Goal: Task Accomplishment & Management: Manage account settings

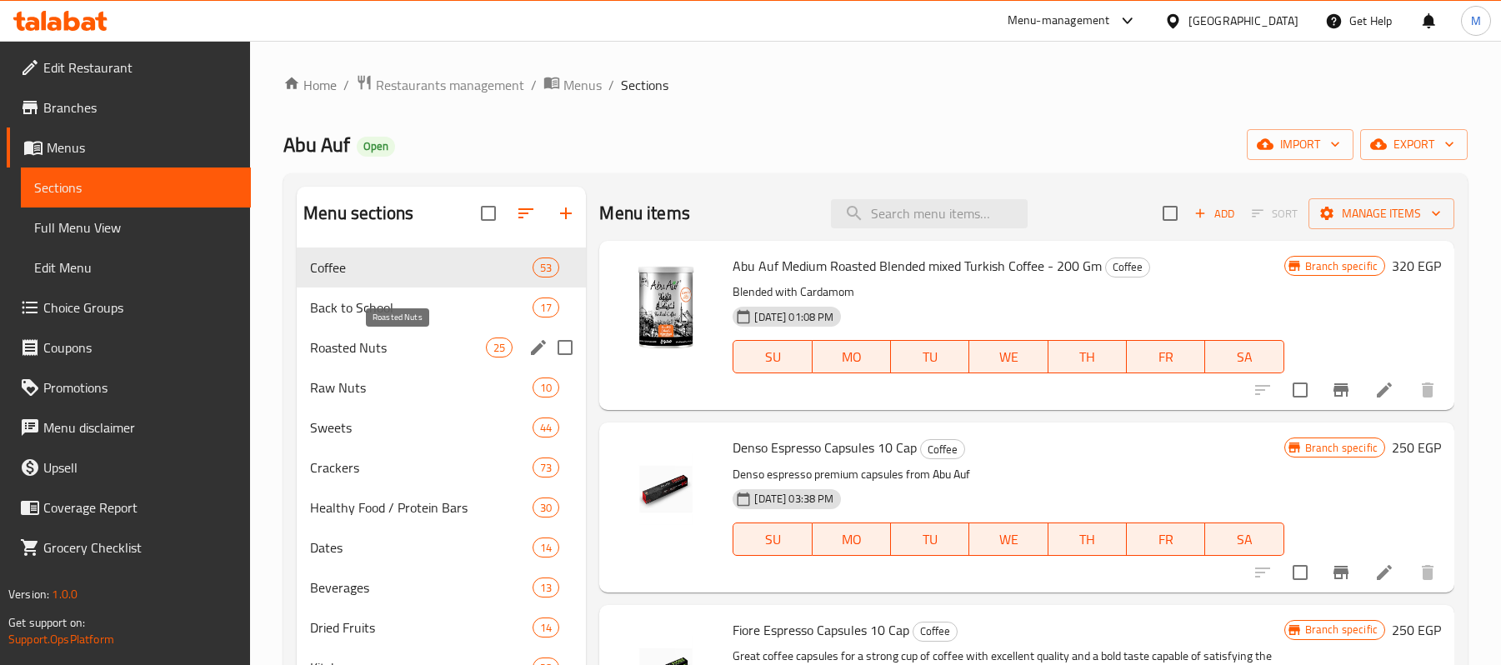
click at [393, 347] on span "Roasted Nuts" at bounding box center [398, 347] width 176 height 20
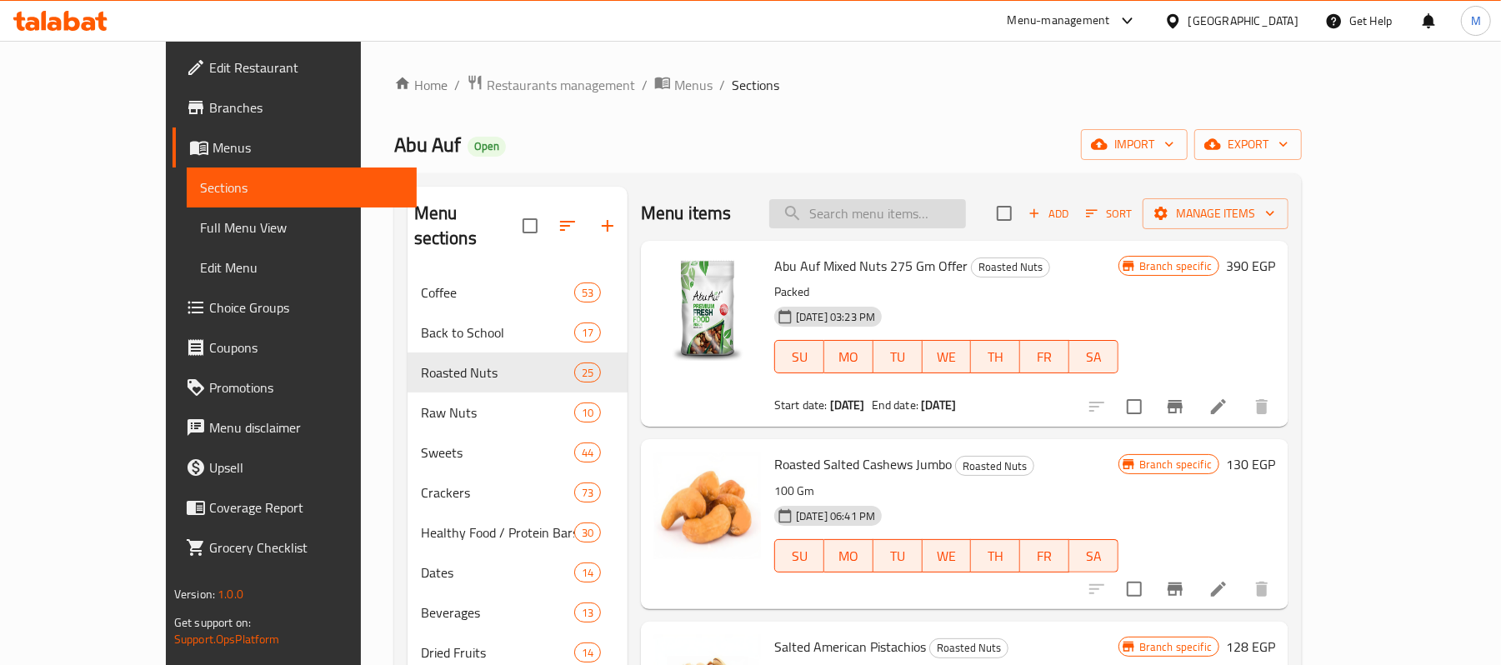
click at [876, 217] on input "search" at bounding box center [867, 213] width 197 height 29
paste input "Walnut Quarters 275 Gm Offer, Roasted"
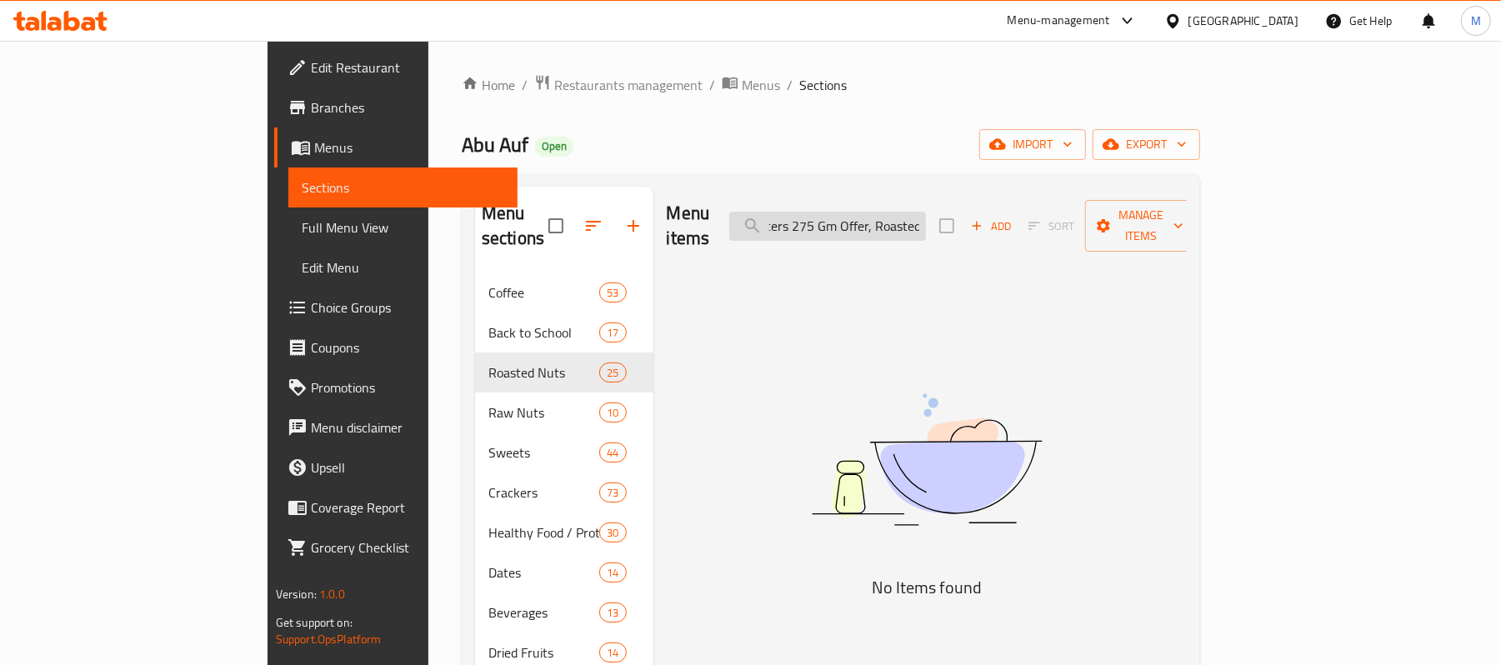
click at [926, 222] on input "Walnut Quarters 275 Gm Offer, Roasted" at bounding box center [827, 226] width 197 height 29
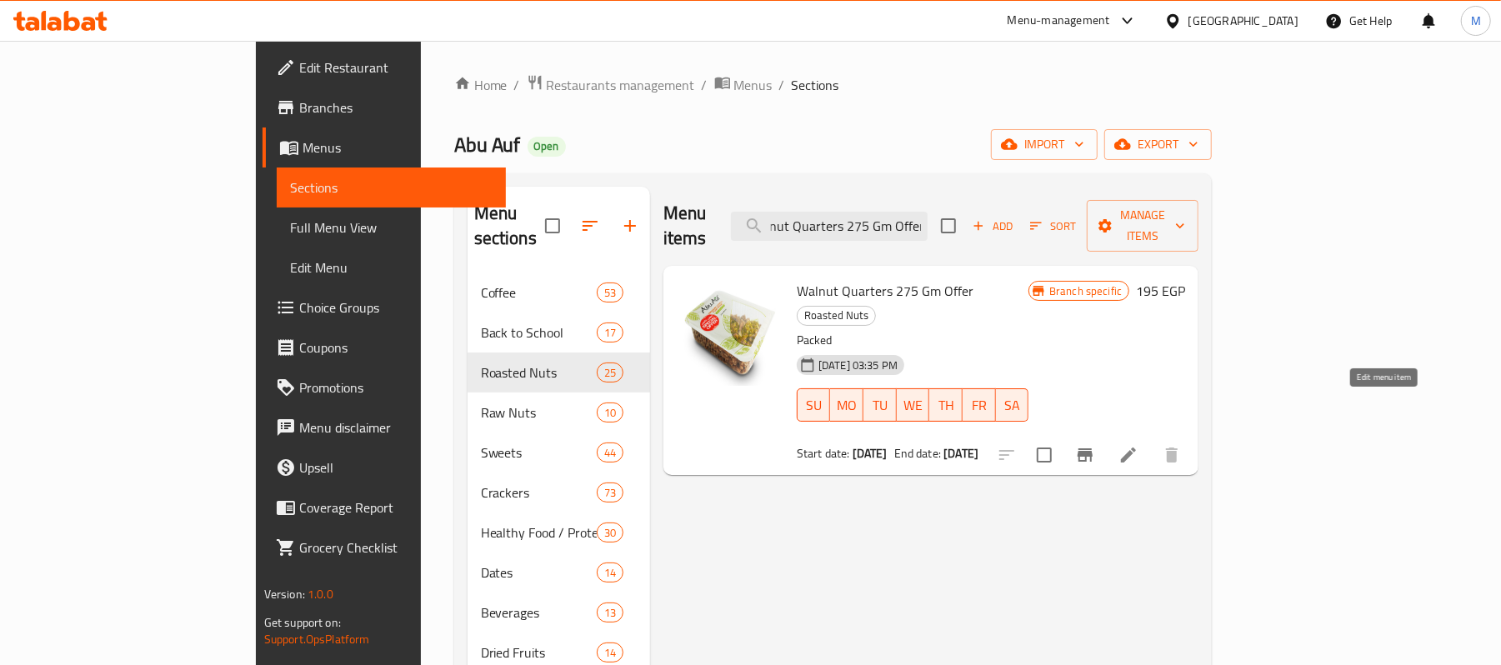
type input "Walnut Quarters 275 Gm Offer"
click at [1138, 445] on icon at bounding box center [1128, 455] width 20 height 20
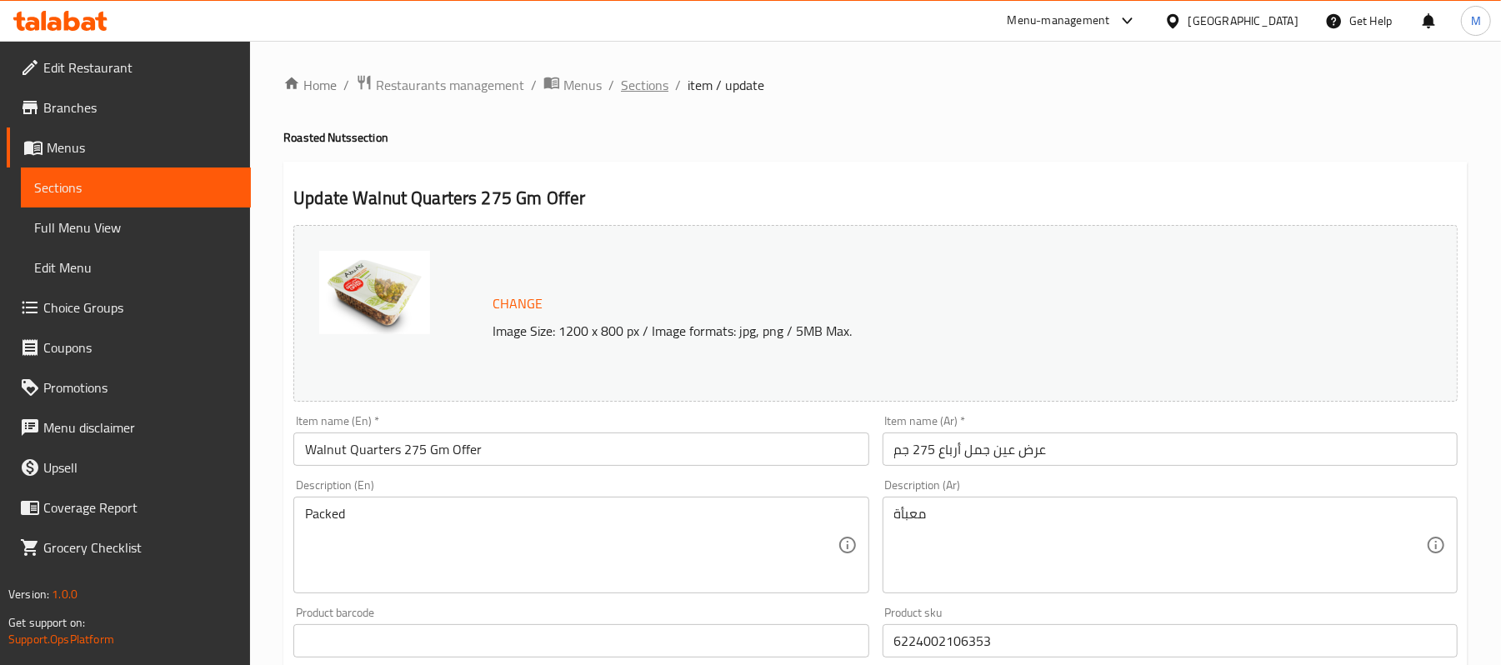
click at [641, 77] on span "Sections" at bounding box center [644, 85] width 47 height 20
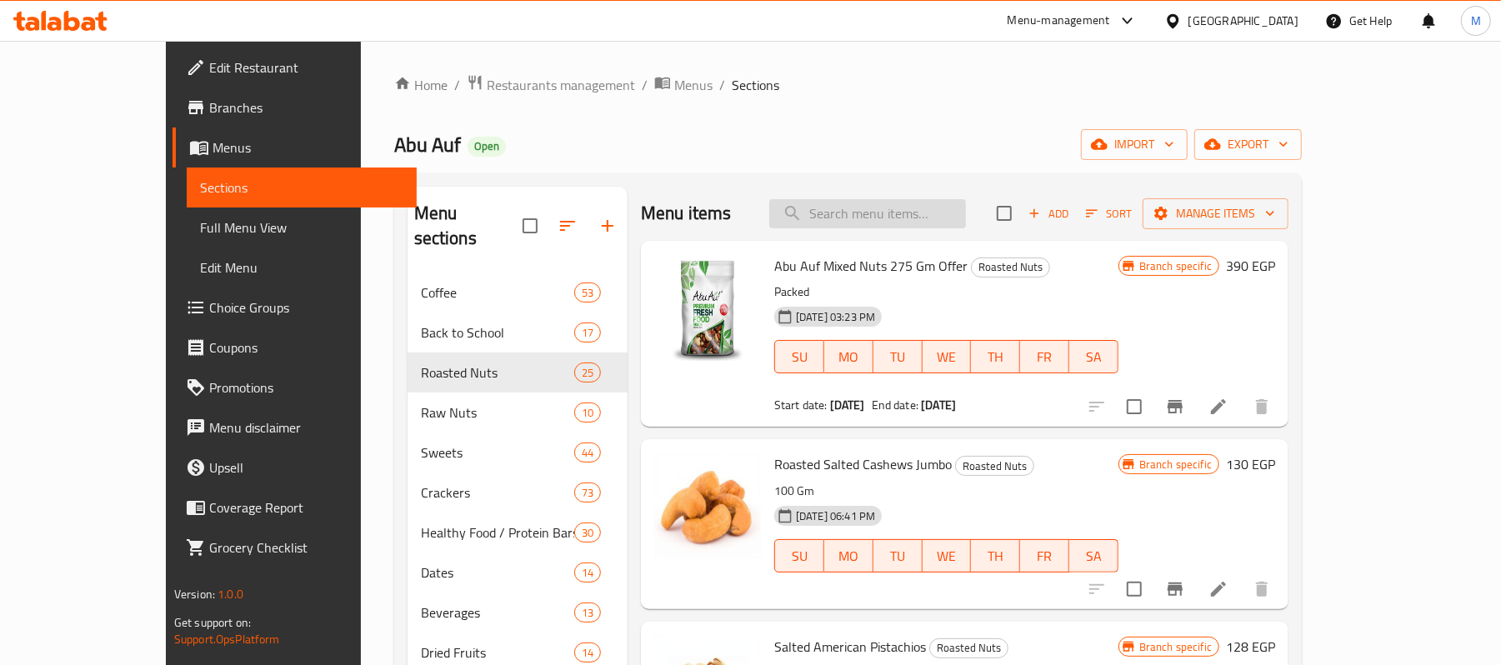
click at [880, 215] on input "search" at bounding box center [867, 213] width 197 height 29
paste input "عرض لوز محمص مملح 275 جم"
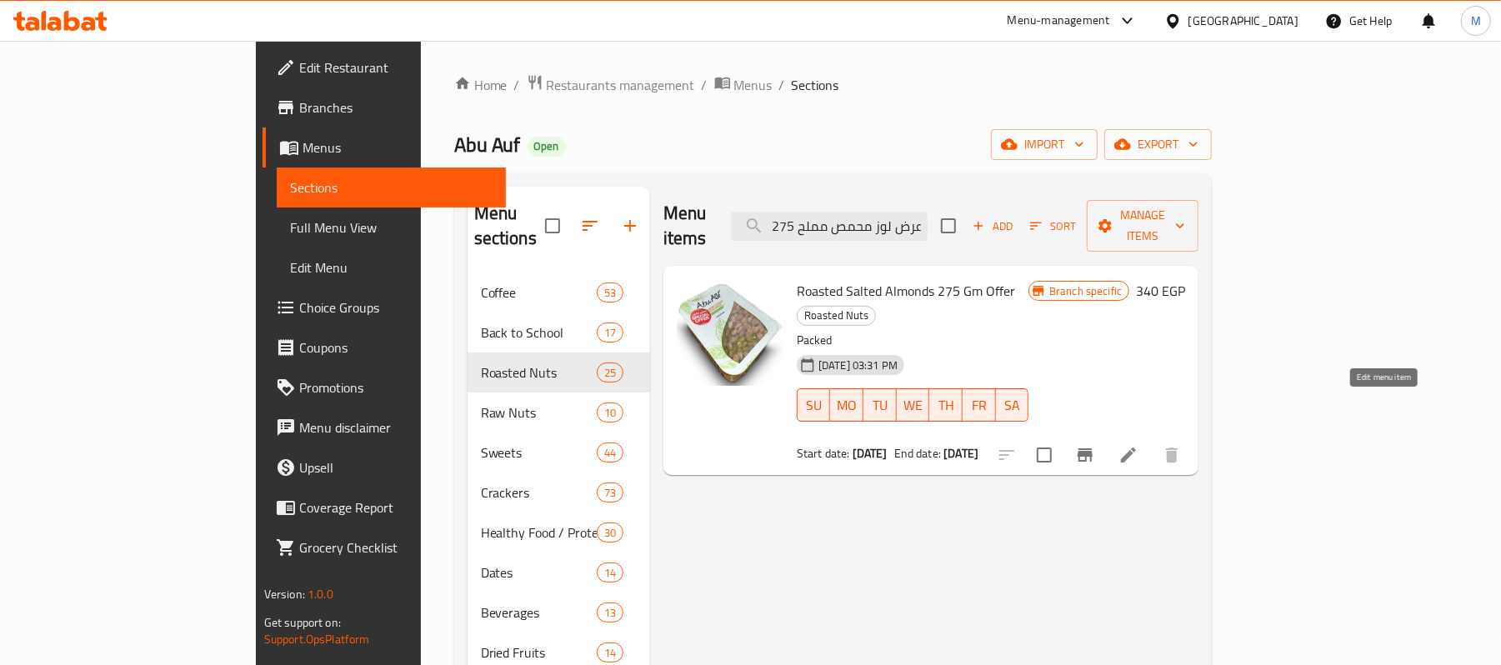
type input "عرض لوز محمص مملح 275 جم"
click at [1138, 445] on icon at bounding box center [1128, 455] width 20 height 20
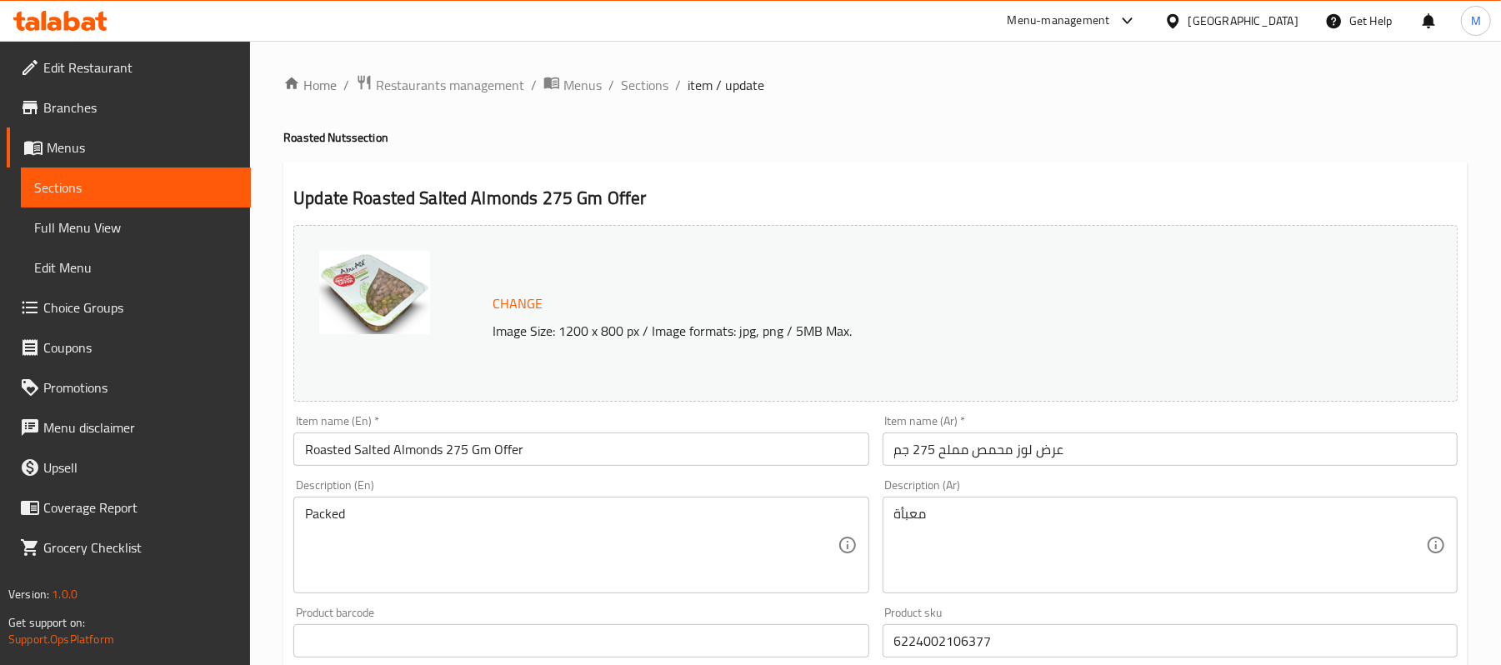
click at [455, 447] on input "Roasted Salted Almonds 275 Gm Offer" at bounding box center [580, 448] width 575 height 33
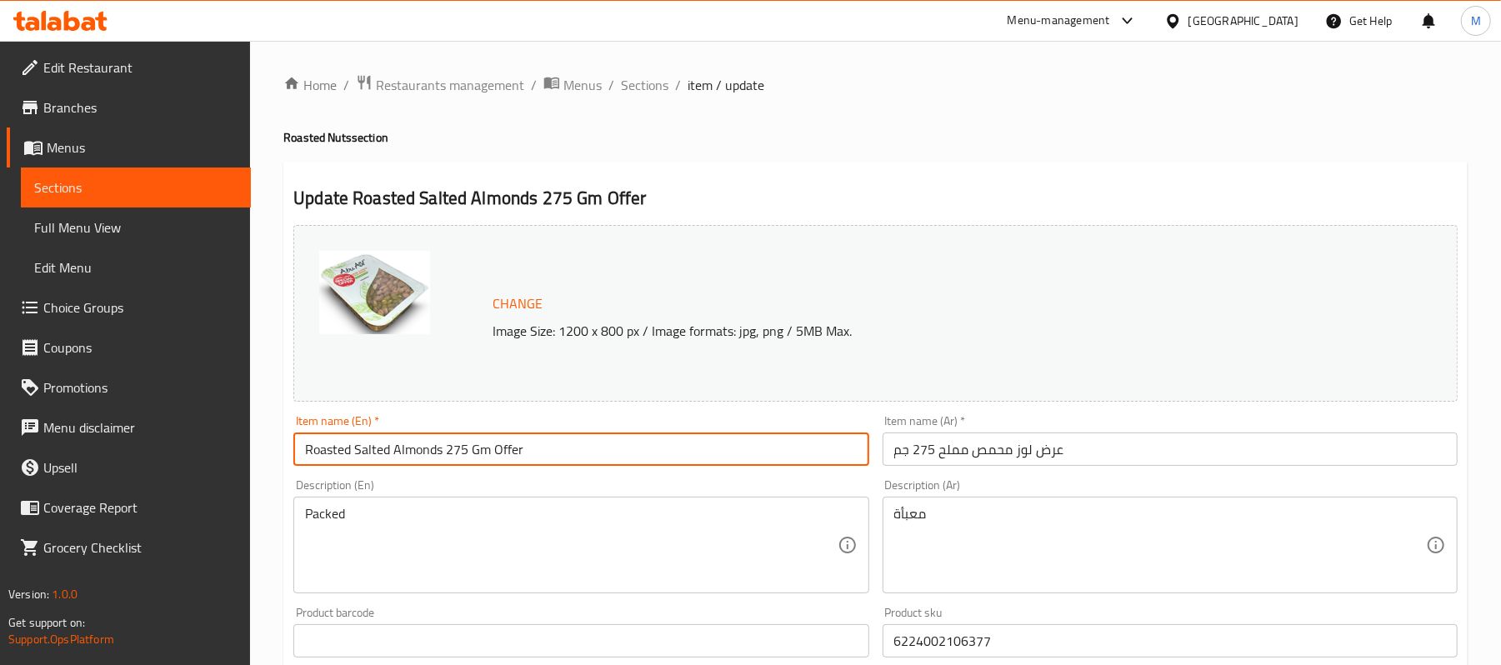
click at [455, 447] on input "Roasted Salted Almonds 275 Gm Offer" at bounding box center [580, 448] width 575 height 33
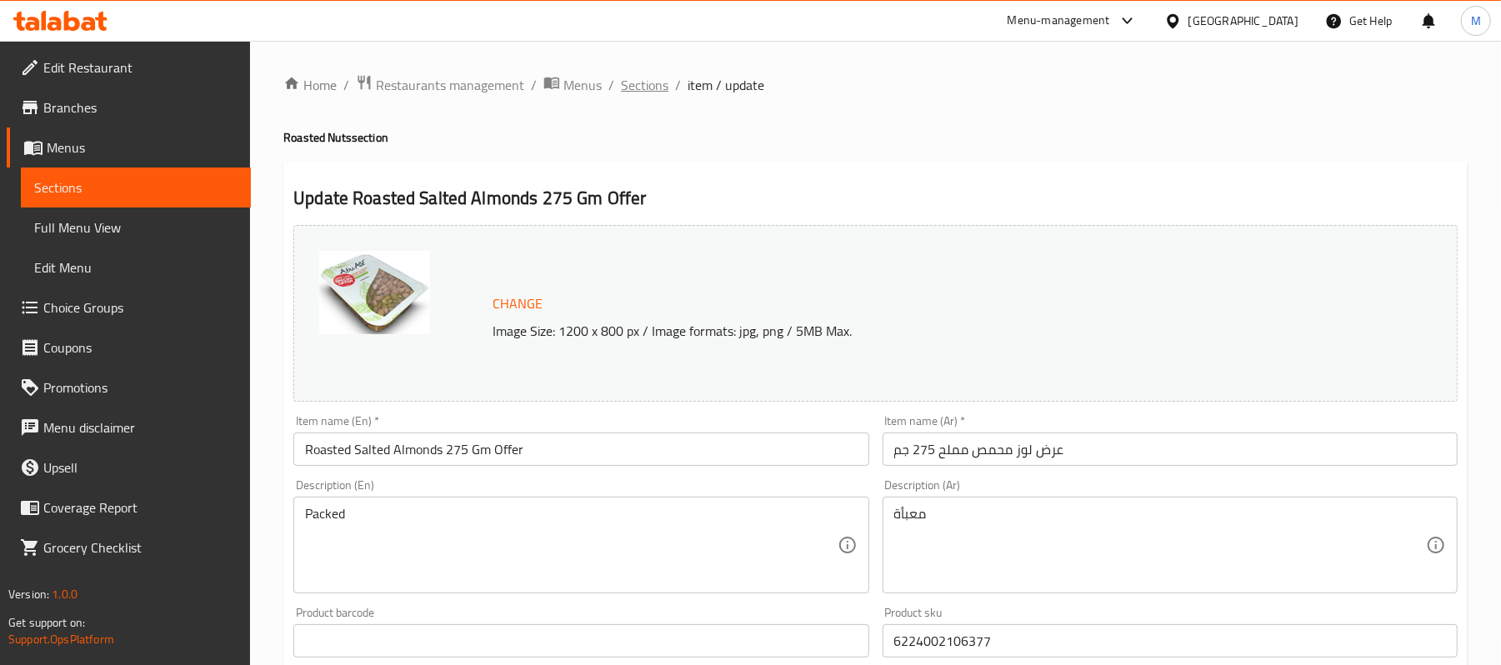
click at [641, 94] on span "Sections" at bounding box center [644, 85] width 47 height 20
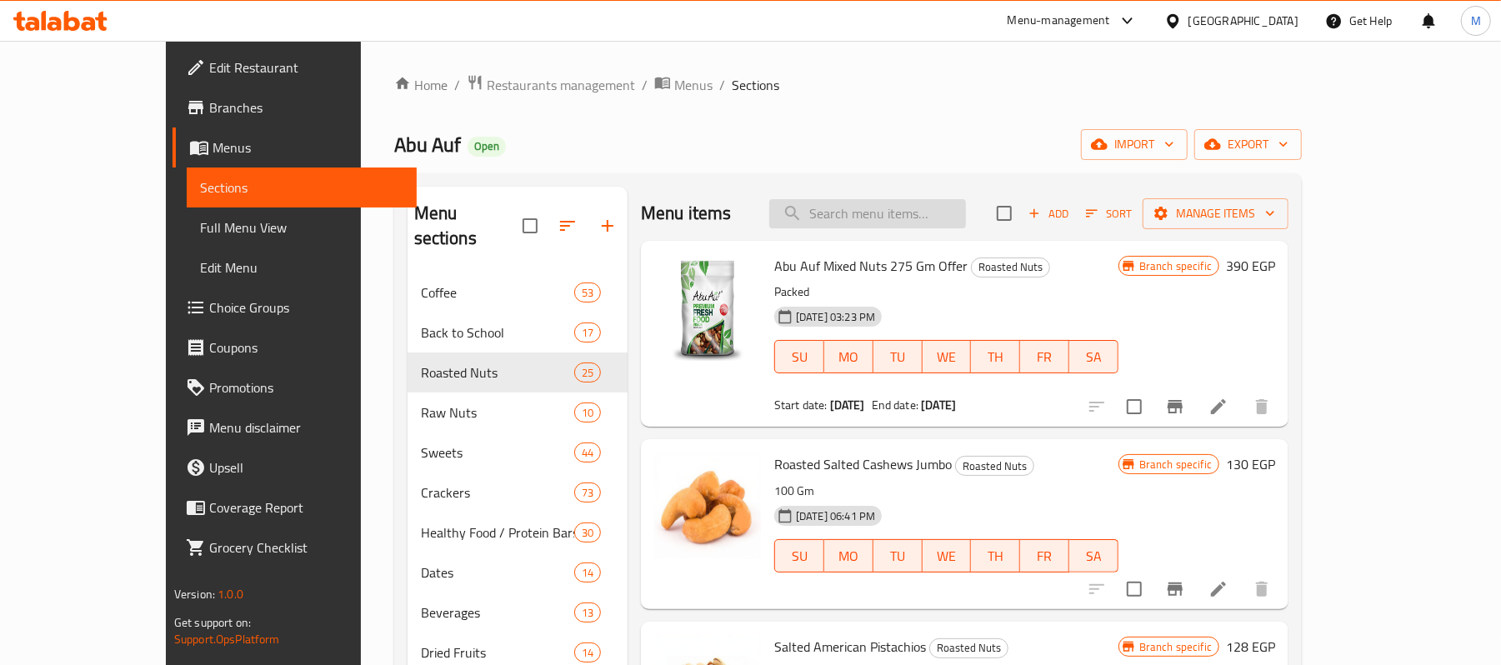
click at [914, 202] on input "search" at bounding box center [867, 213] width 197 height 29
paste input "Roasted Salted Almonds 275 Gm Offer"
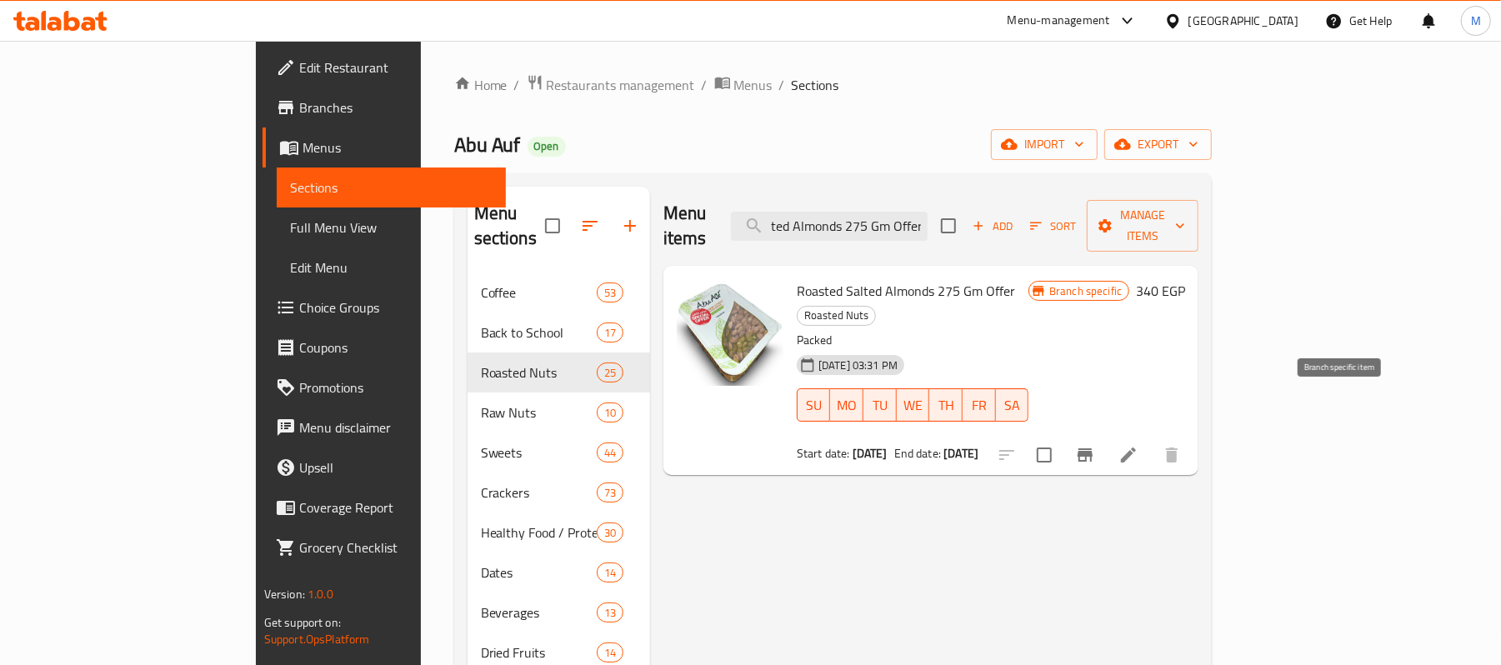
click at [1095, 445] on icon "Branch-specific-item" at bounding box center [1085, 455] width 20 height 20
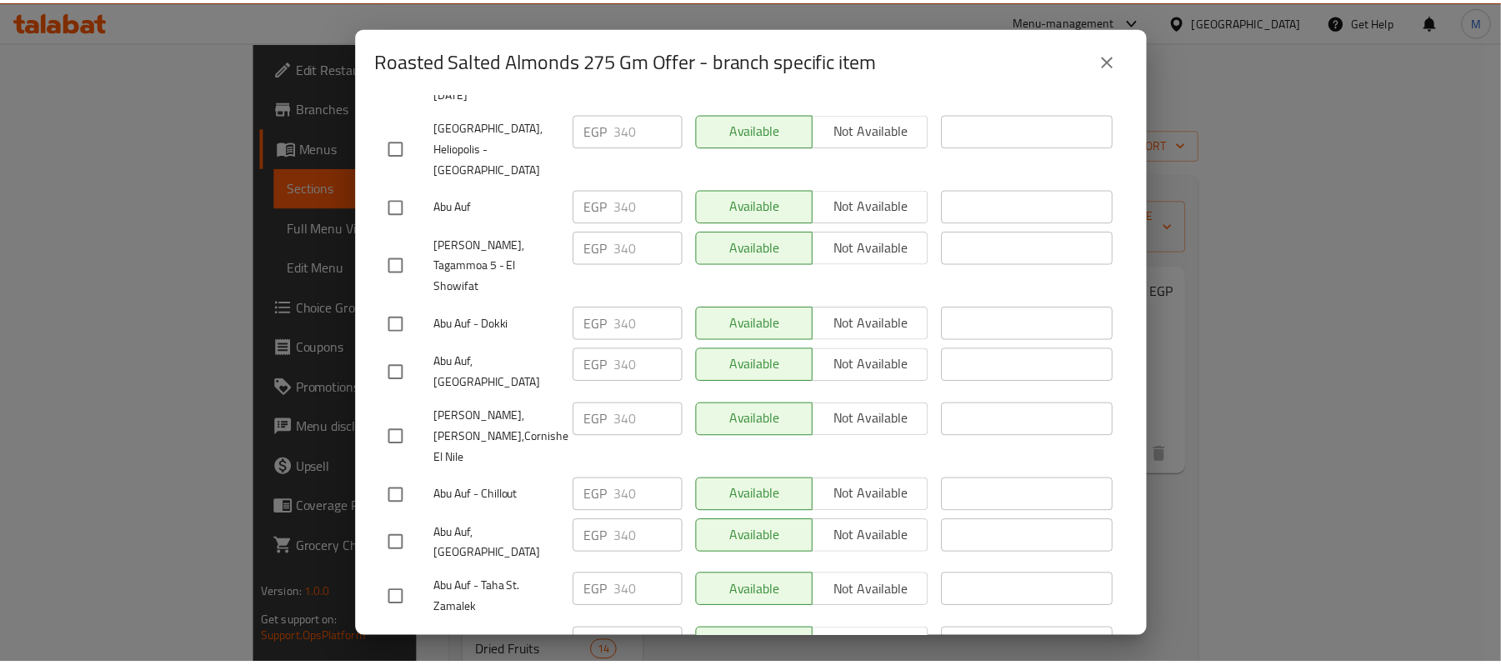
scroll to position [3024, 0]
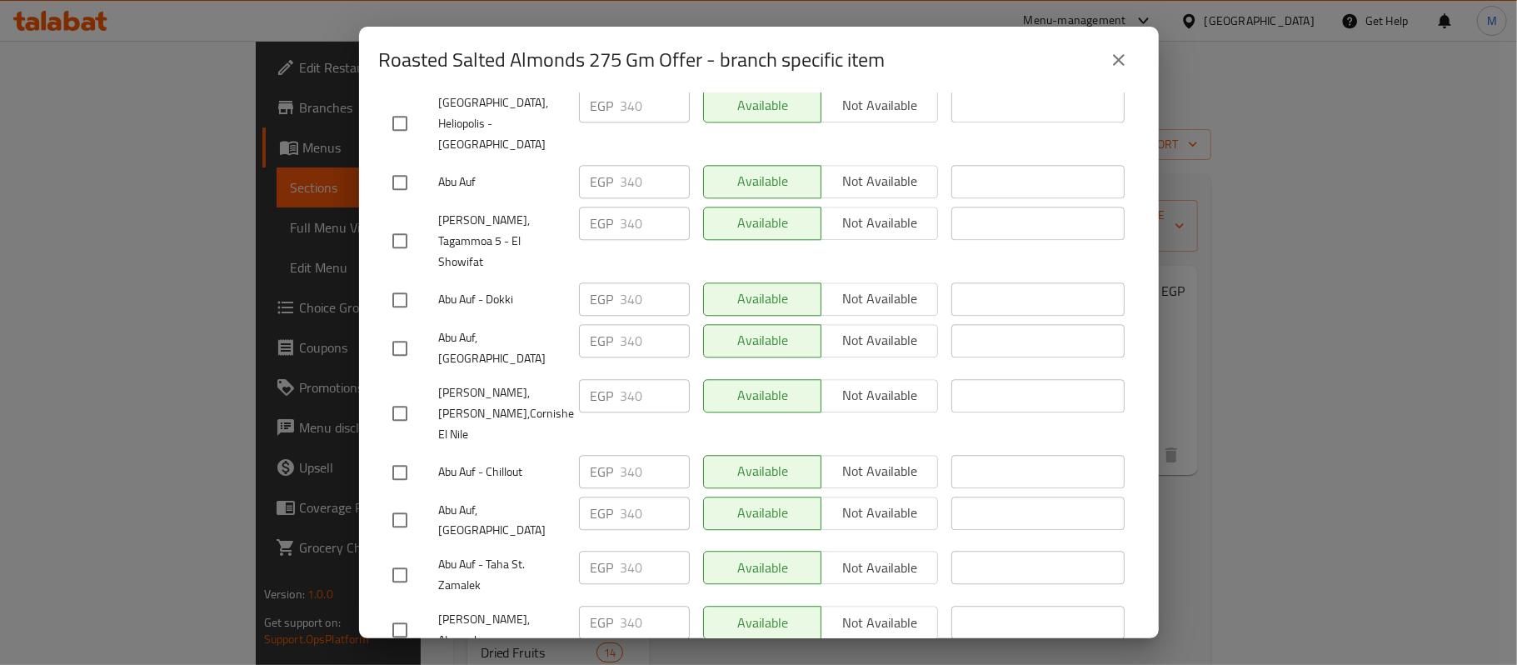
click at [1110, 71] on button "close" at bounding box center [1119, 60] width 40 height 40
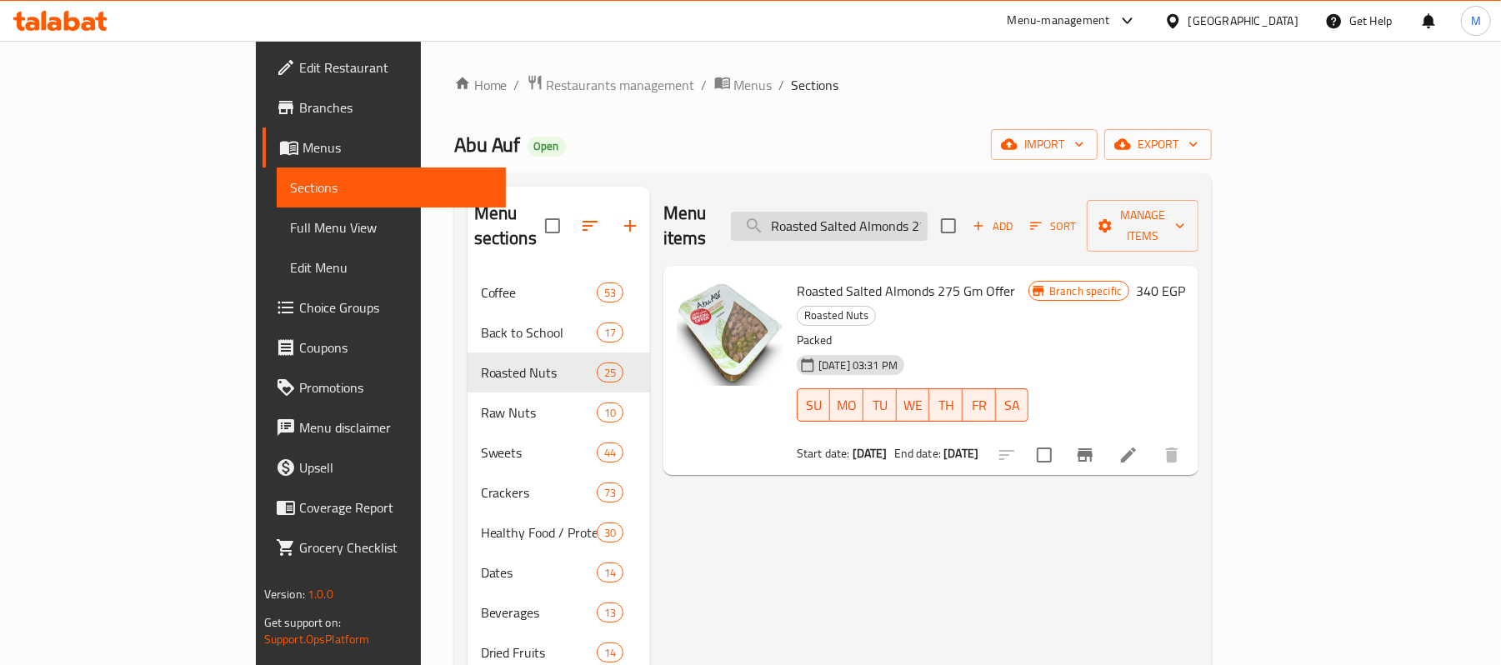
click at [927, 212] on input "Roasted Salted Almonds 275 Gm Offer" at bounding box center [829, 226] width 197 height 29
paste input "عرض عين جمل أرباع 275 جم"
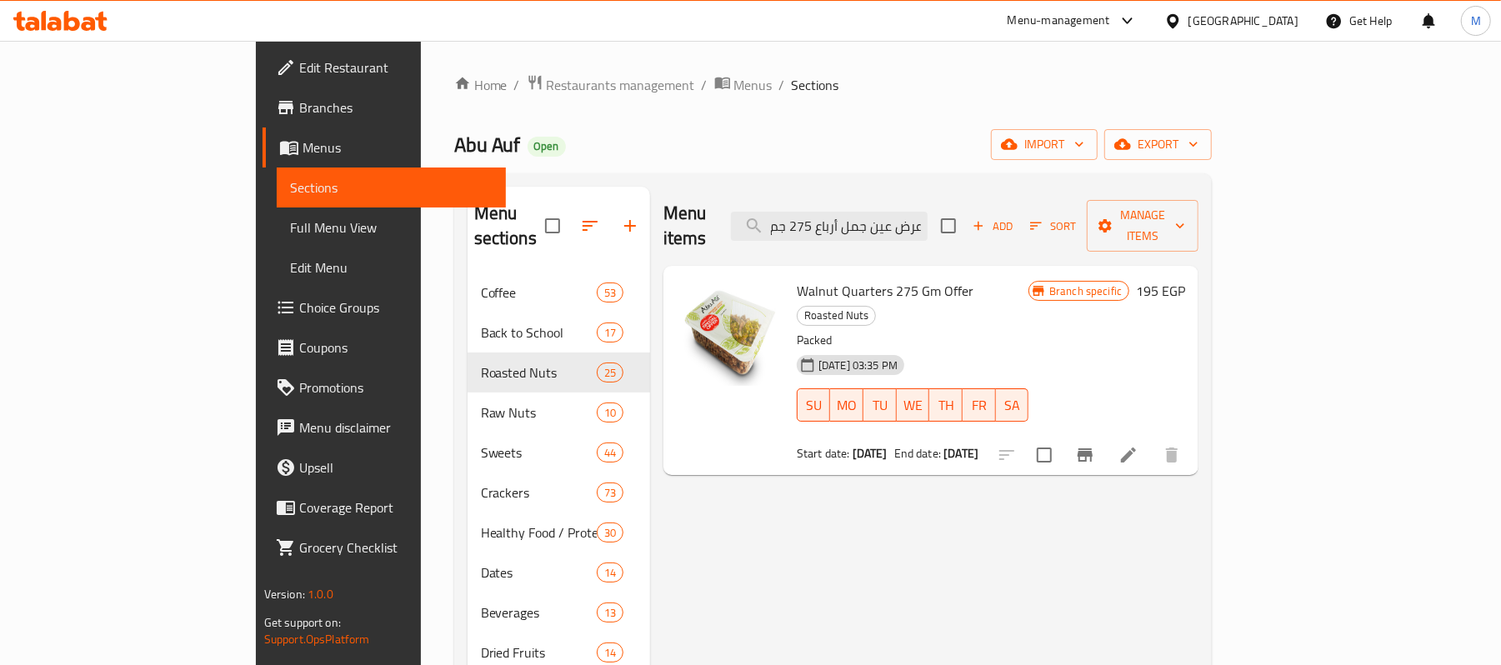
type input "عرض عين جمل أرباع 275 جم"
click at [1092, 448] on icon "Branch-specific-item" at bounding box center [1084, 454] width 15 height 13
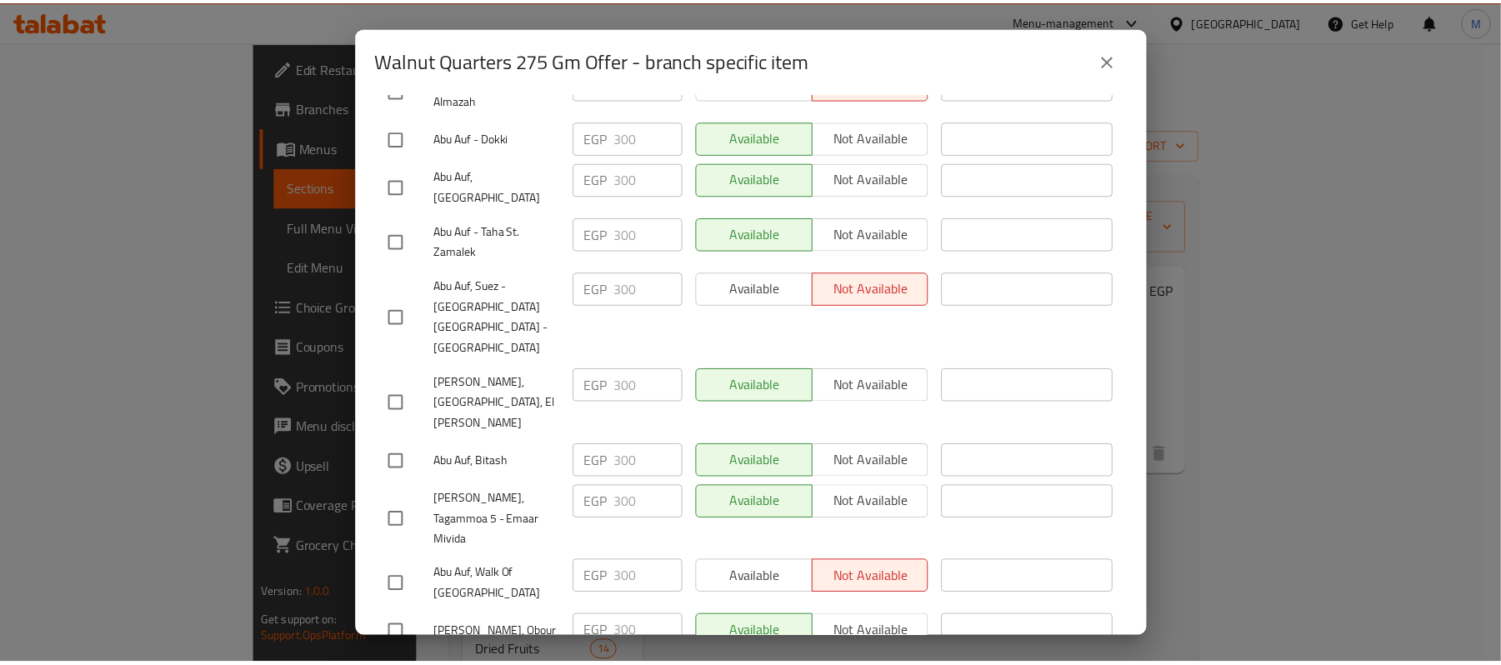
scroll to position [3024, 0]
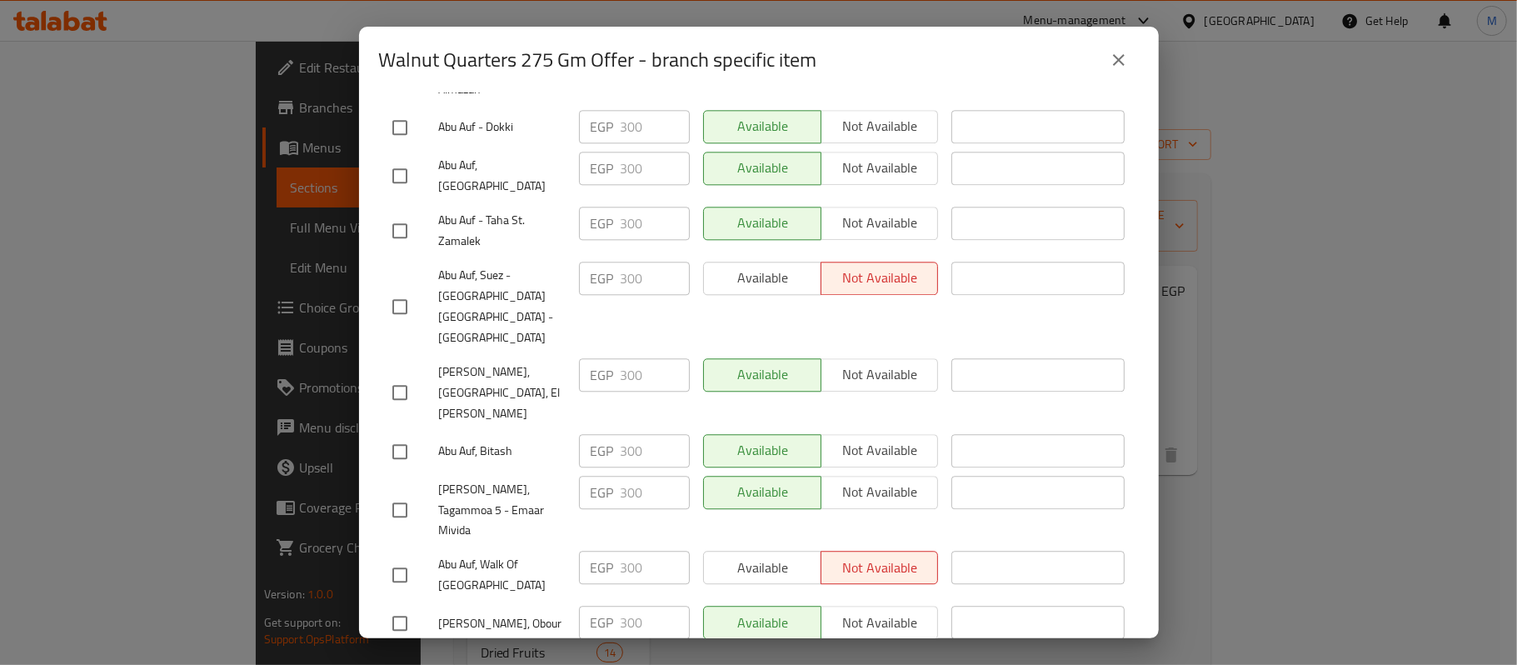
click at [1114, 61] on icon "close" at bounding box center [1119, 60] width 20 height 20
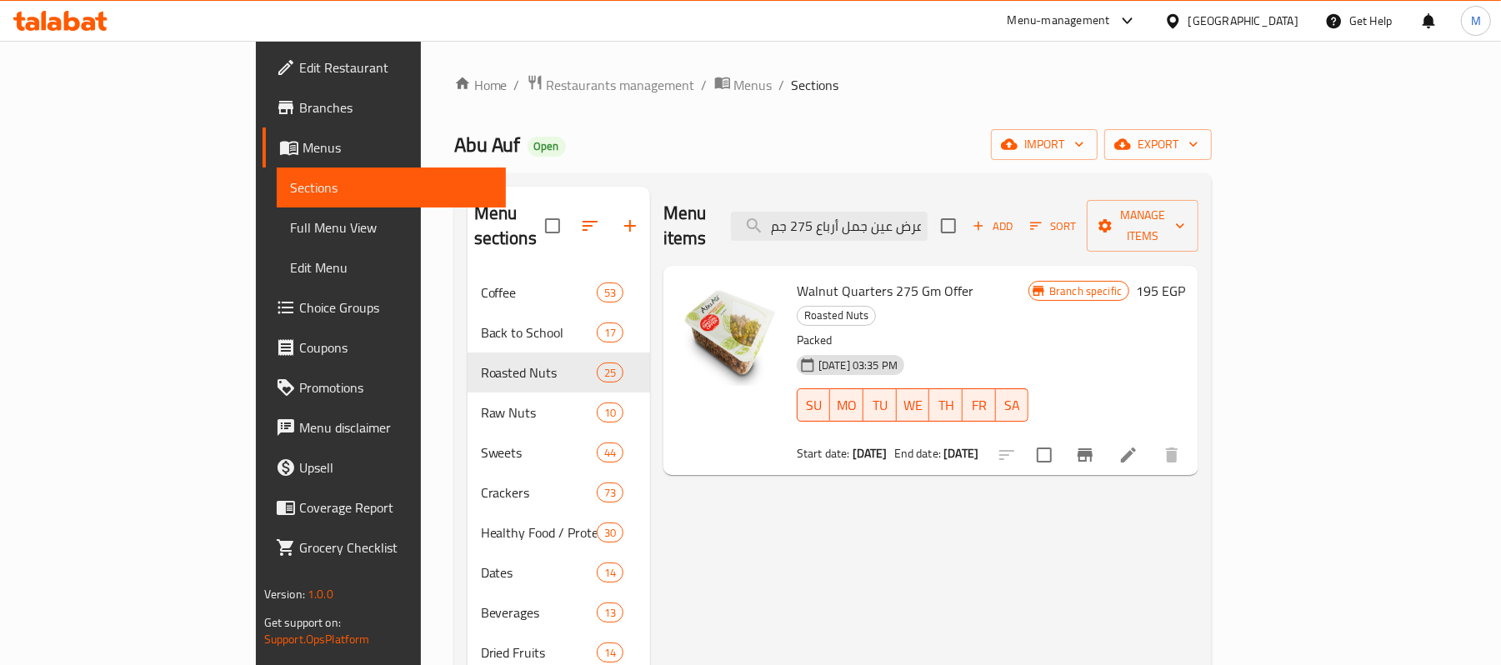
click at [299, 107] on span "Branches" at bounding box center [396, 107] width 194 height 20
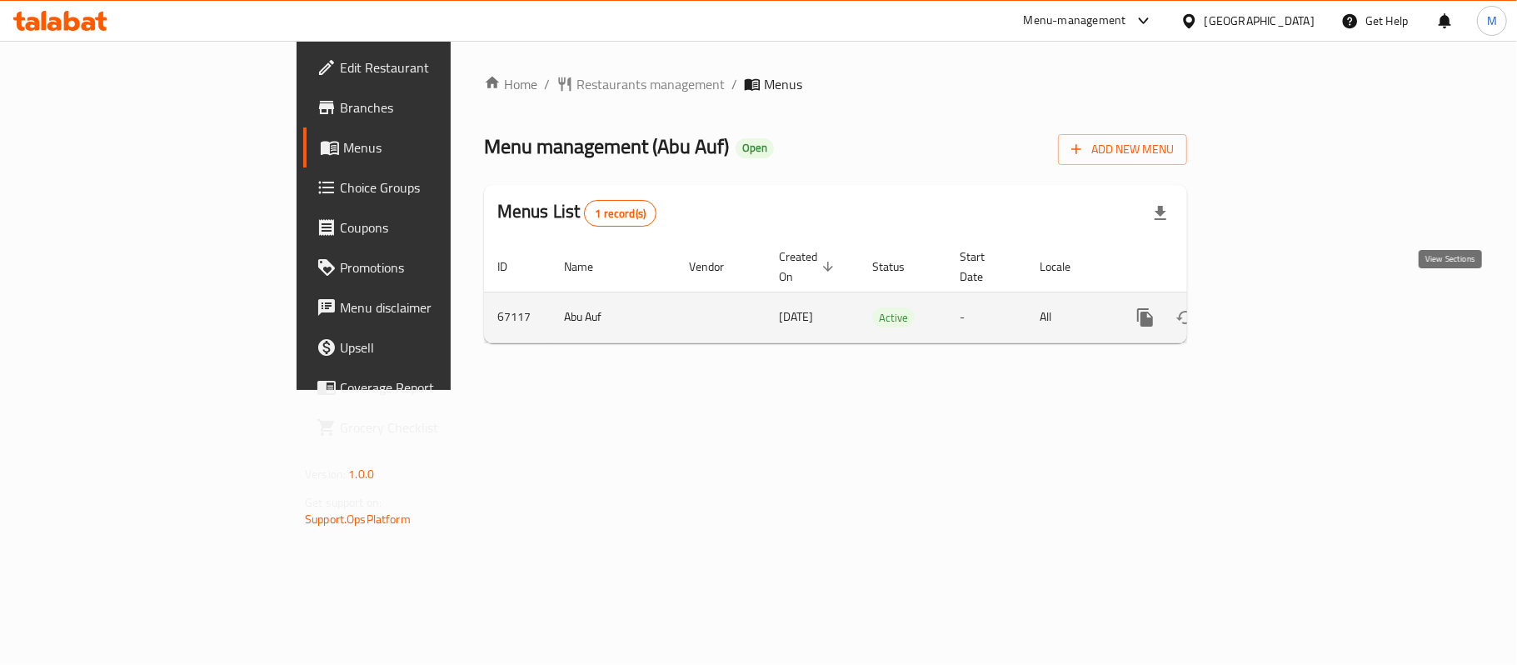
click at [1286, 311] on link "enhanced table" at bounding box center [1266, 317] width 40 height 40
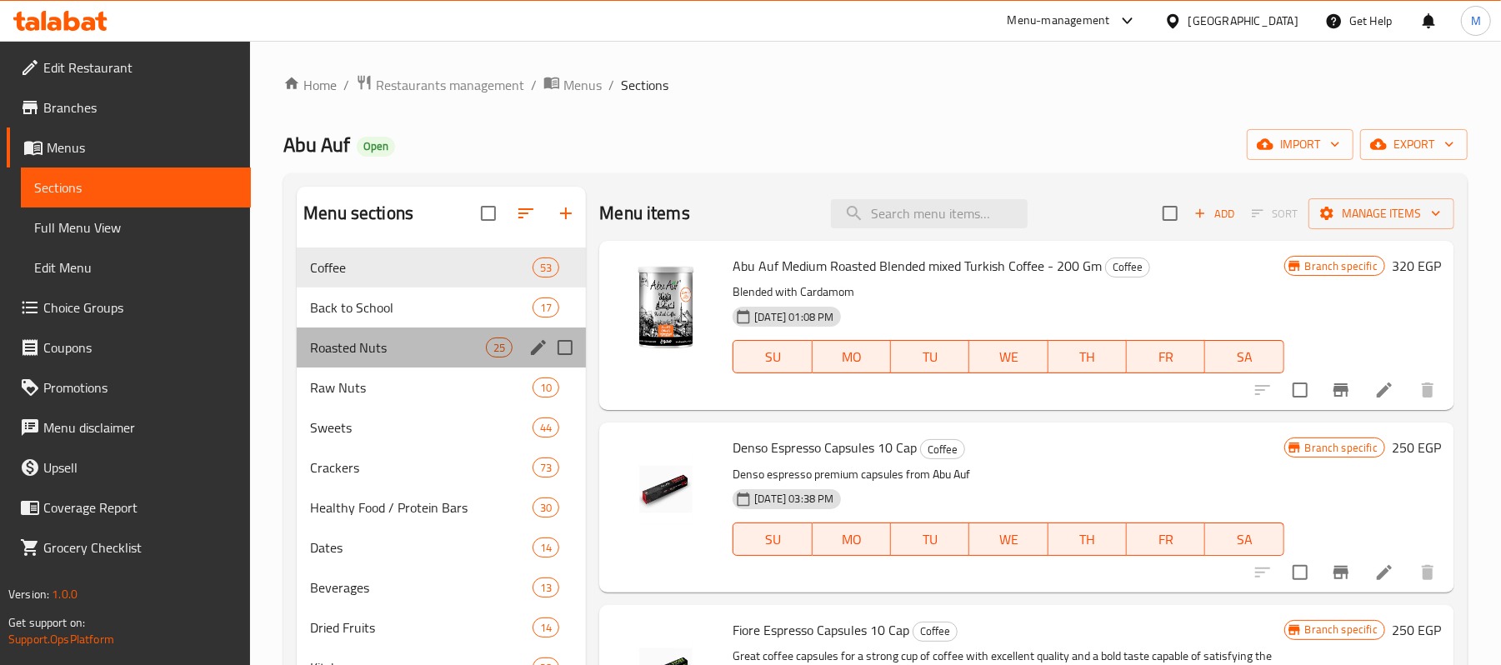
click at [387, 337] on div "Roasted Nuts 25" at bounding box center [441, 347] width 289 height 40
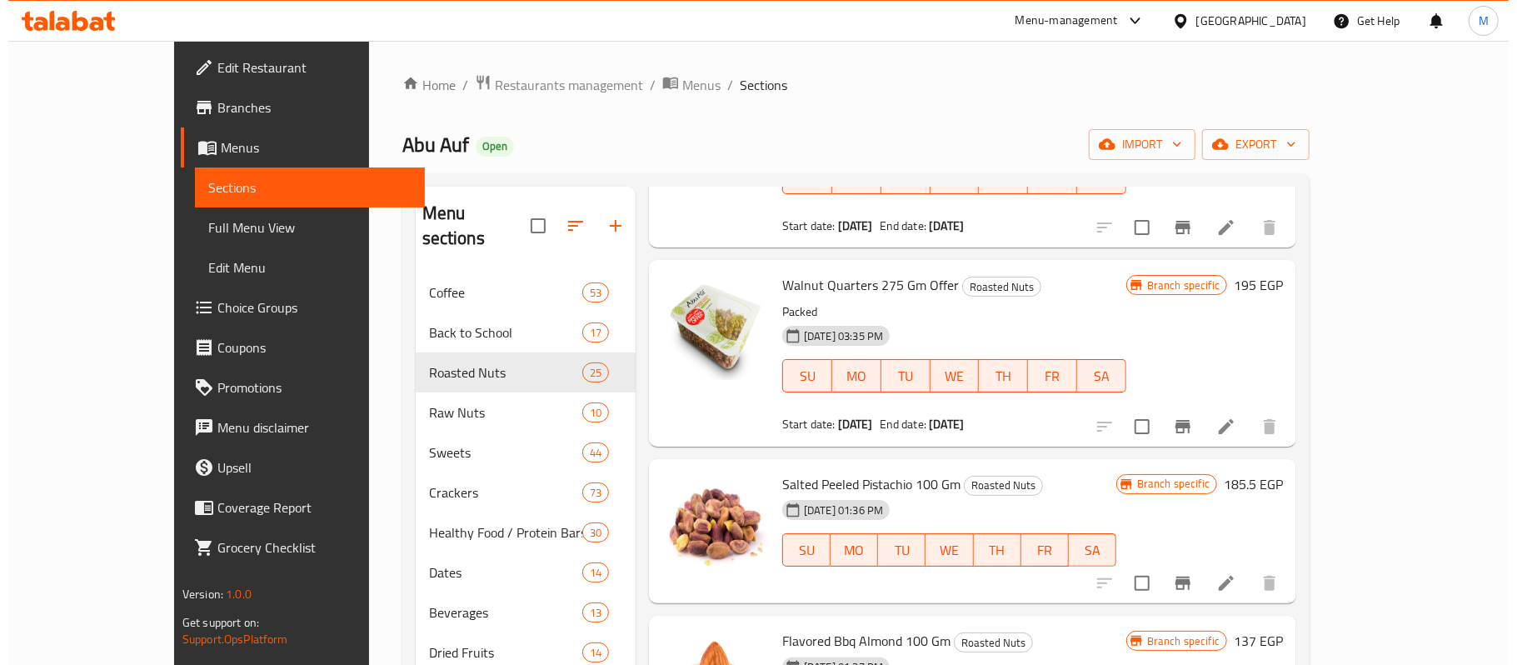
scroll to position [2888, 0]
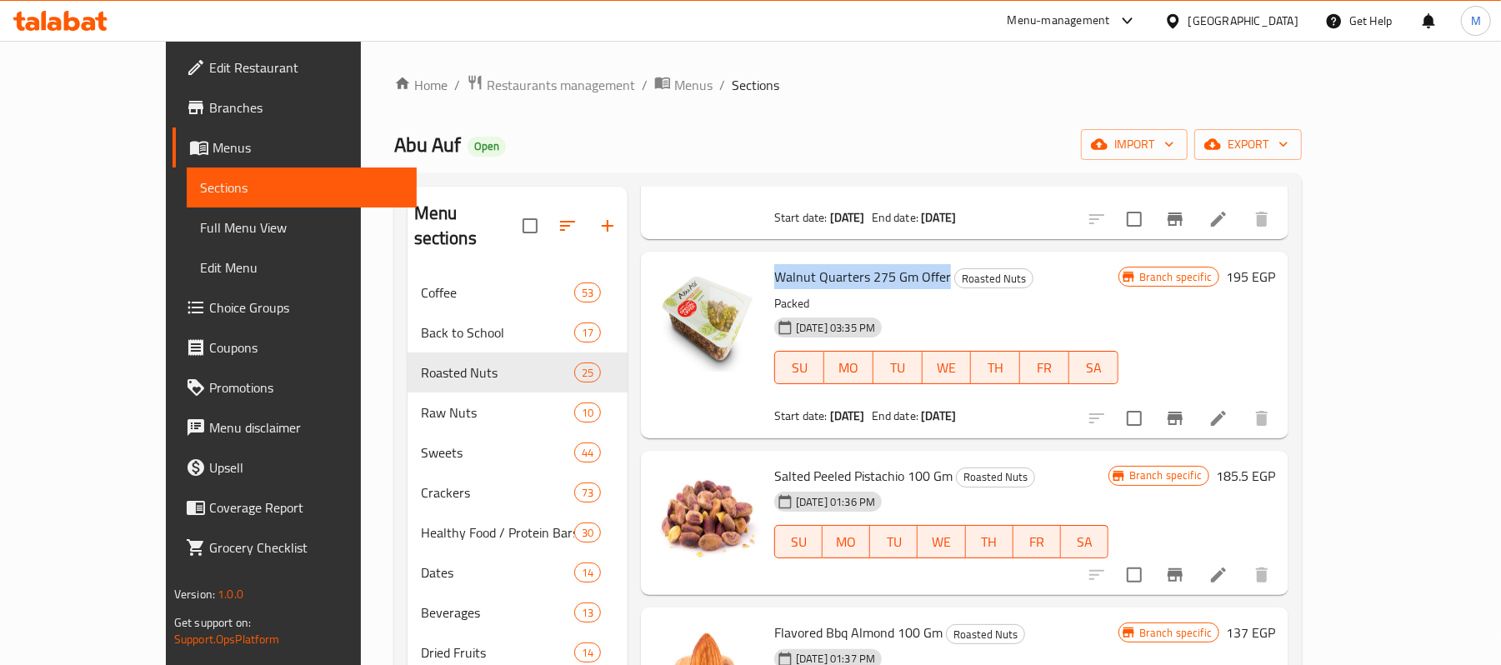
drag, startPoint x: 732, startPoint y: 230, endPoint x: 905, endPoint y: 234, distance: 173.4
click at [905, 265] on h6 "Walnut Quarters 275 Gm Offer Roasted Nuts" at bounding box center [946, 276] width 344 height 23
copy span "Walnut Quarters 275 Gm Offer"
click at [1195, 398] on button "Branch-specific-item" at bounding box center [1175, 418] width 40 height 40
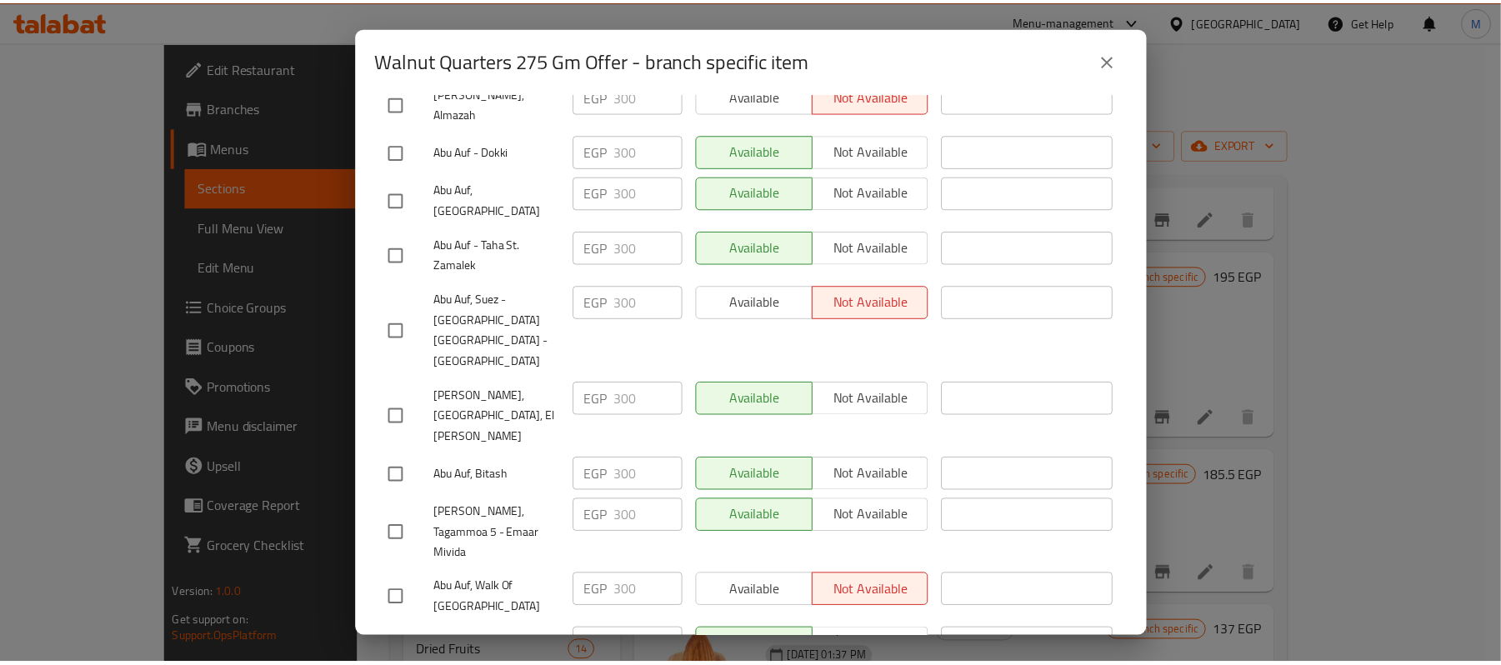
scroll to position [3024, 0]
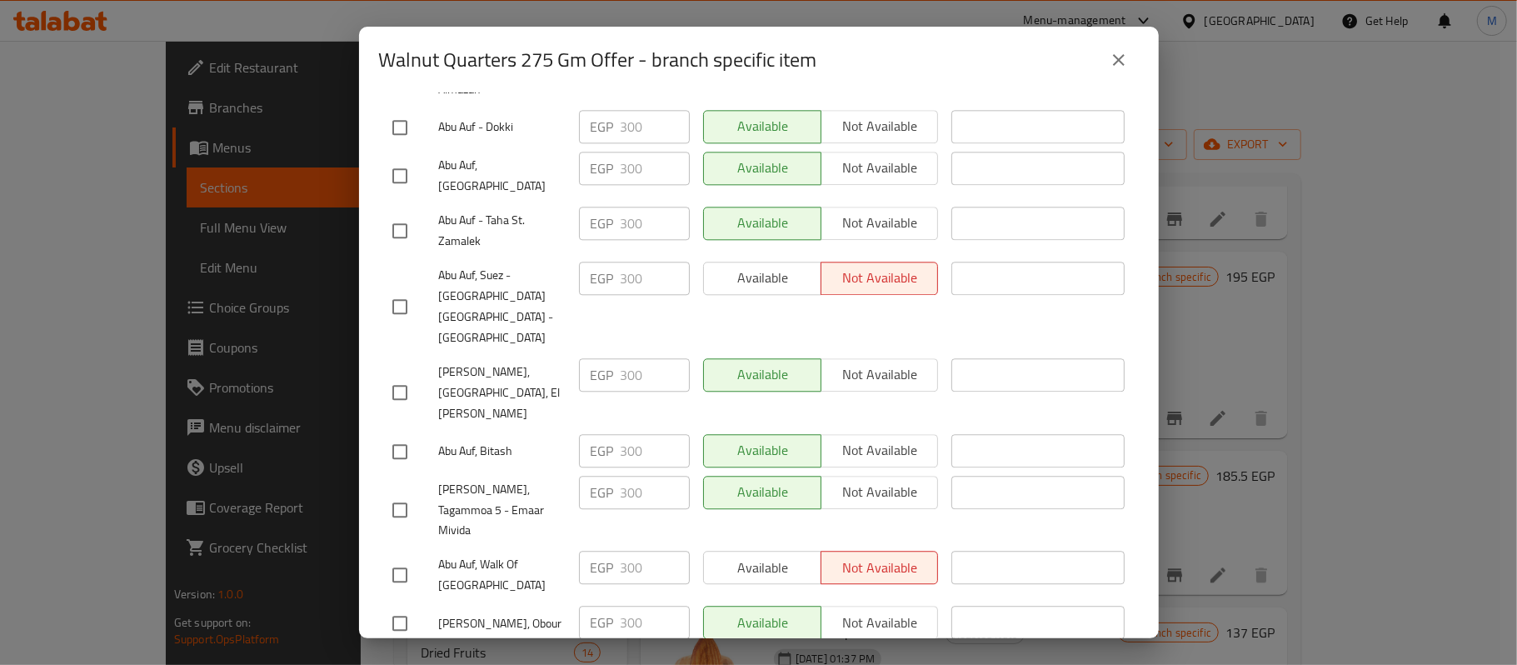
checkbox input "true"
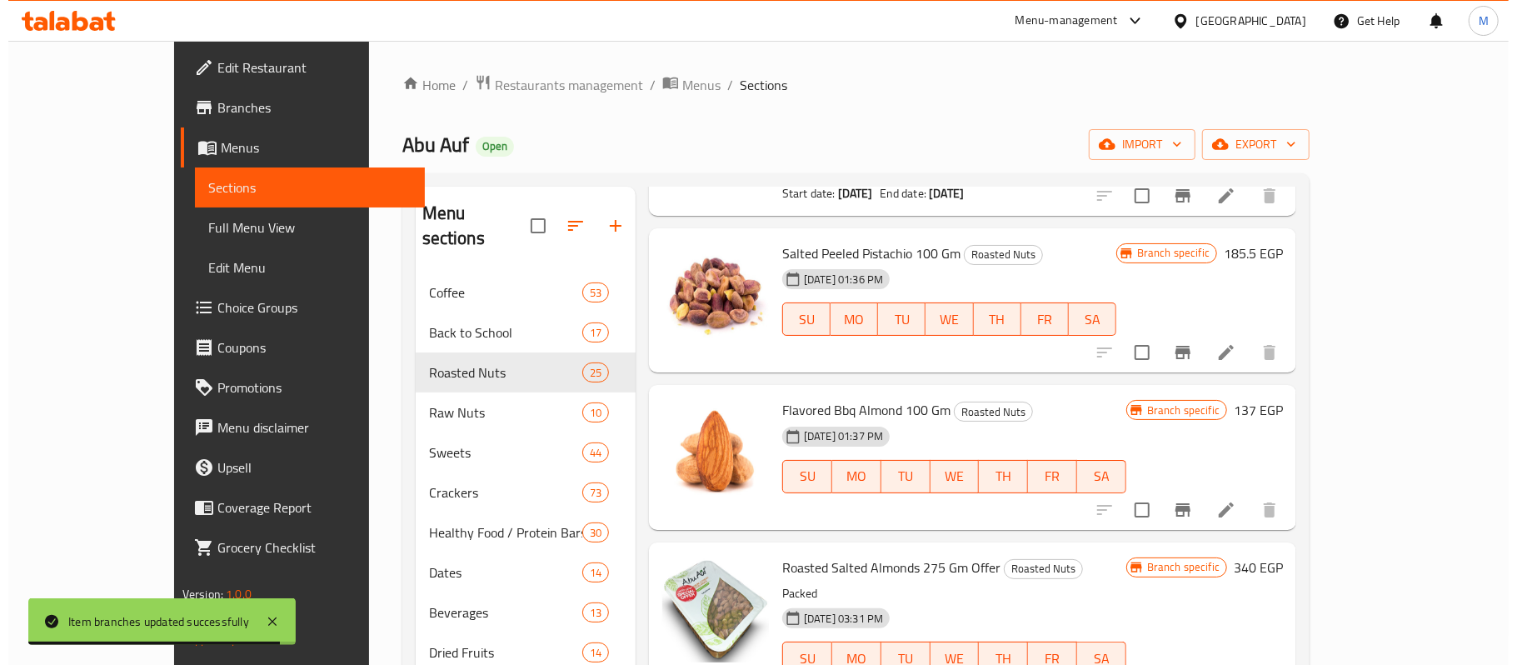
scroll to position [3221, 0]
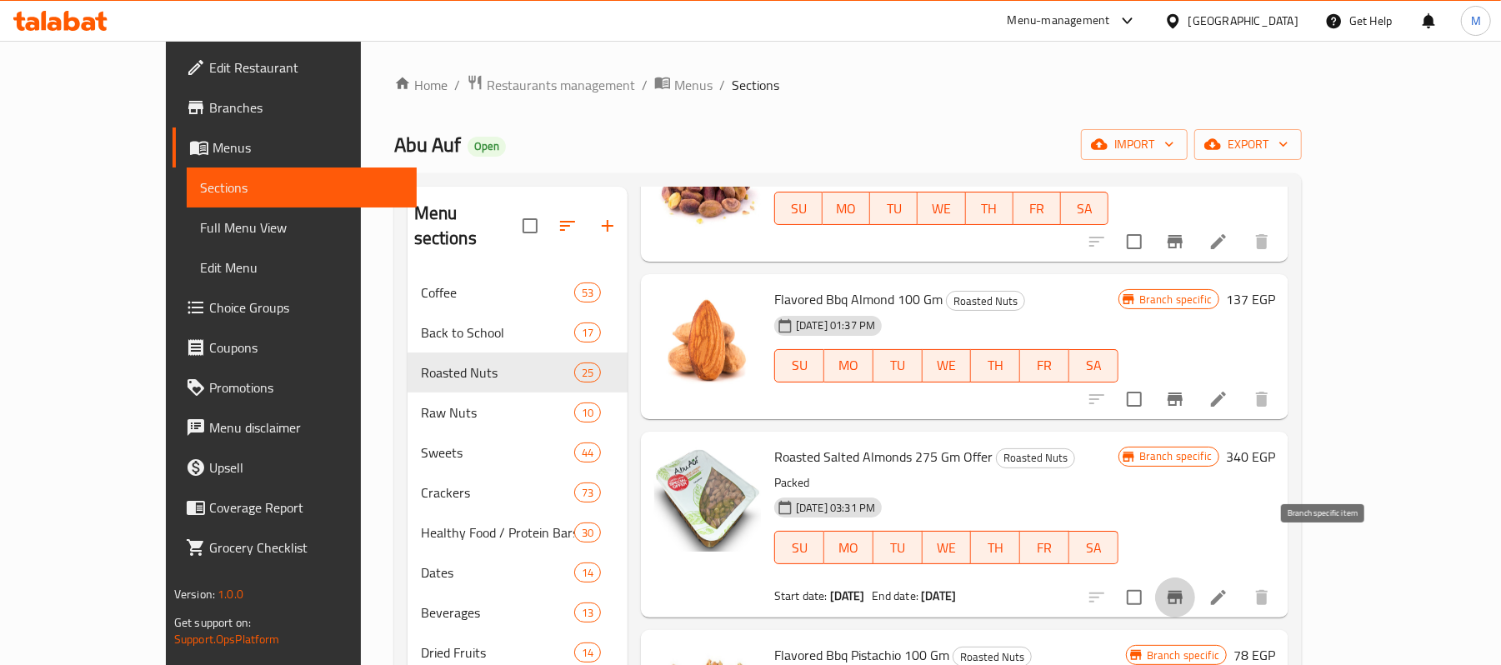
click at [1185, 587] on icon "Branch-specific-item" at bounding box center [1175, 597] width 20 height 20
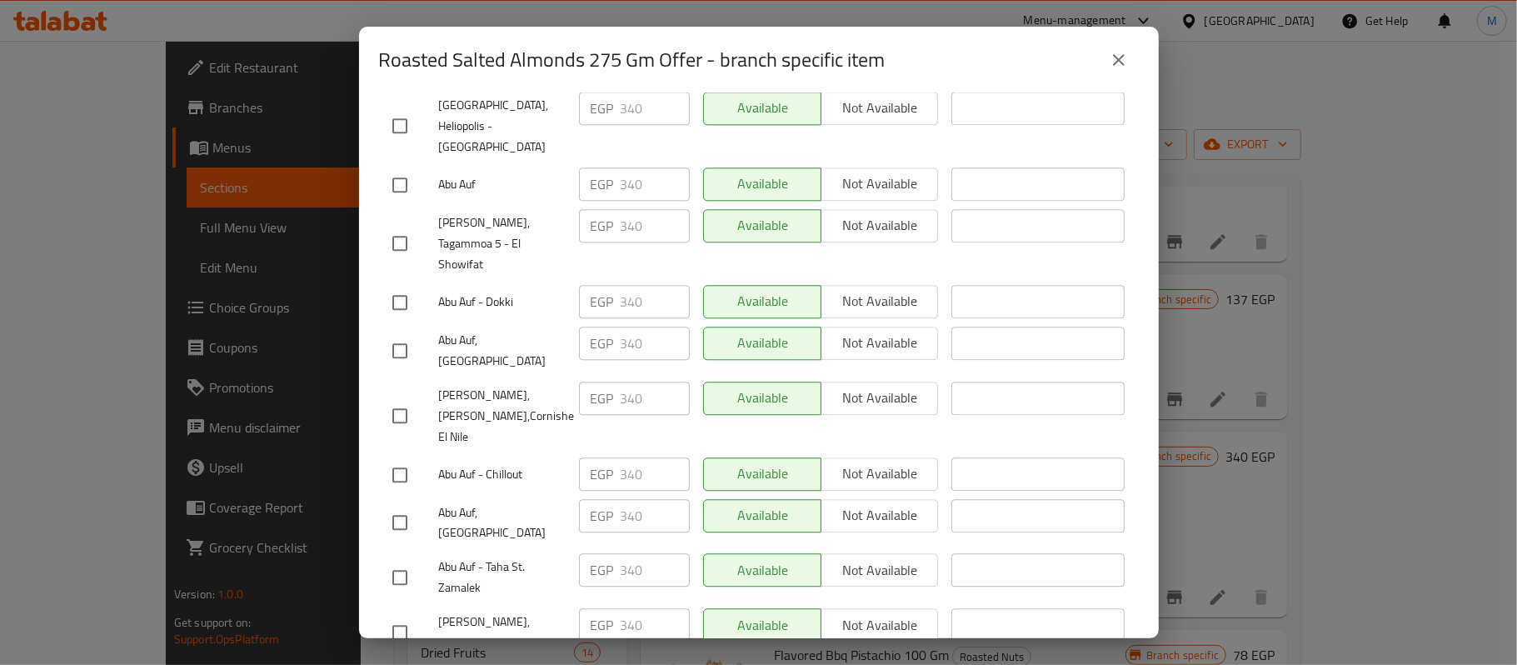
scroll to position [3024, 0]
checkbox input "true"
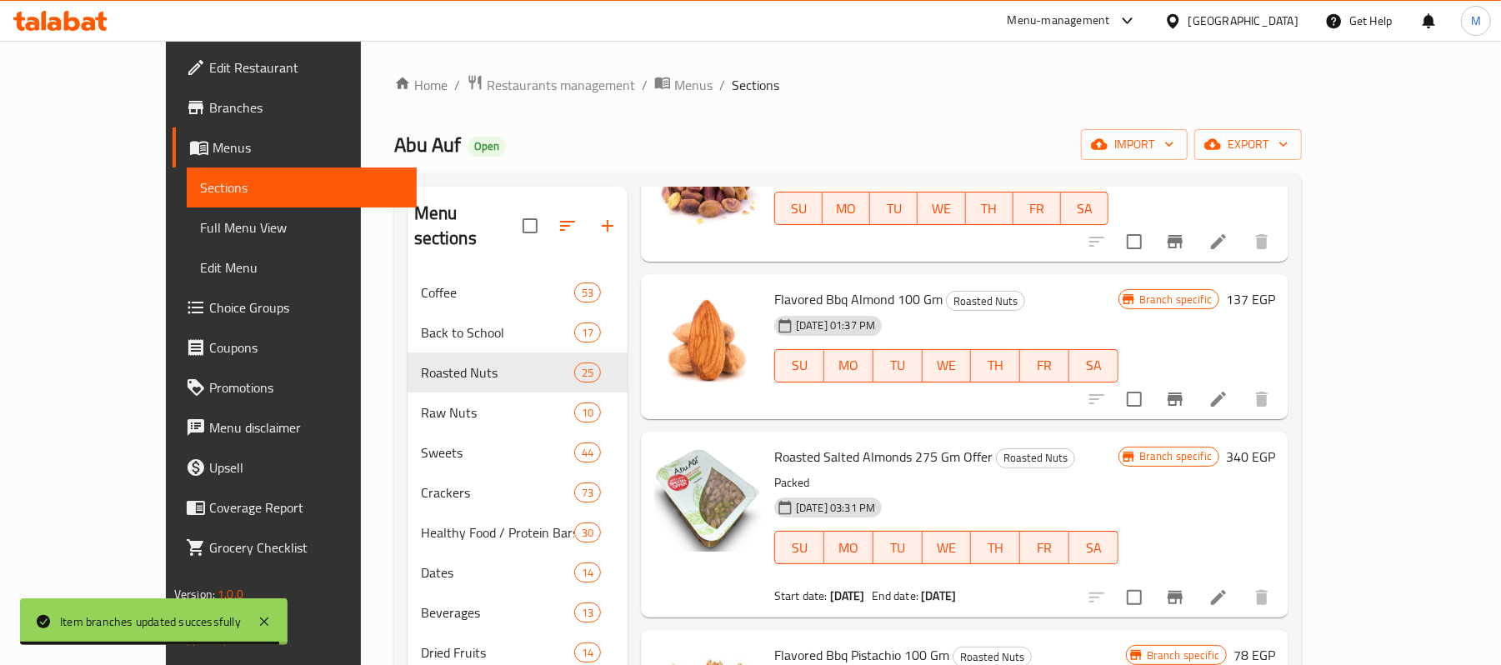
click at [1182, 591] on icon "Branch-specific-item" at bounding box center [1174, 597] width 15 height 13
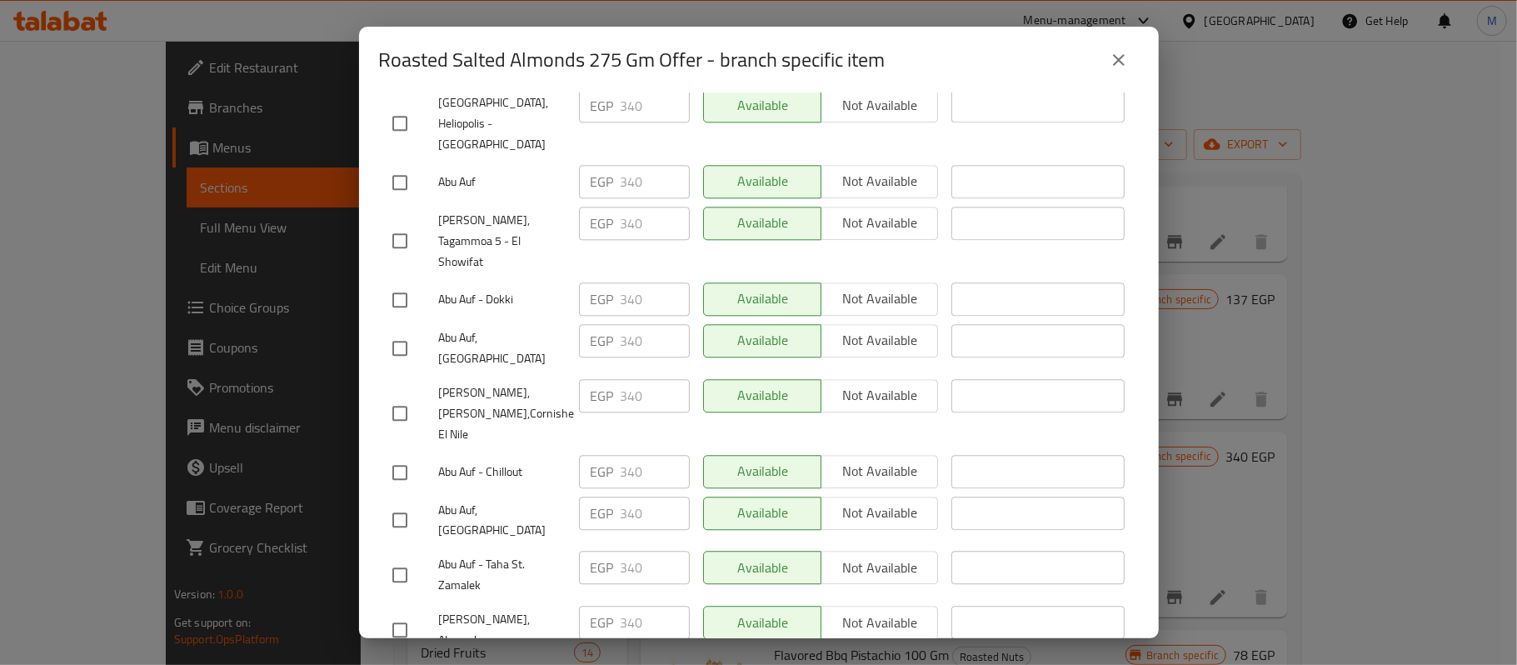
checkbox input "true"
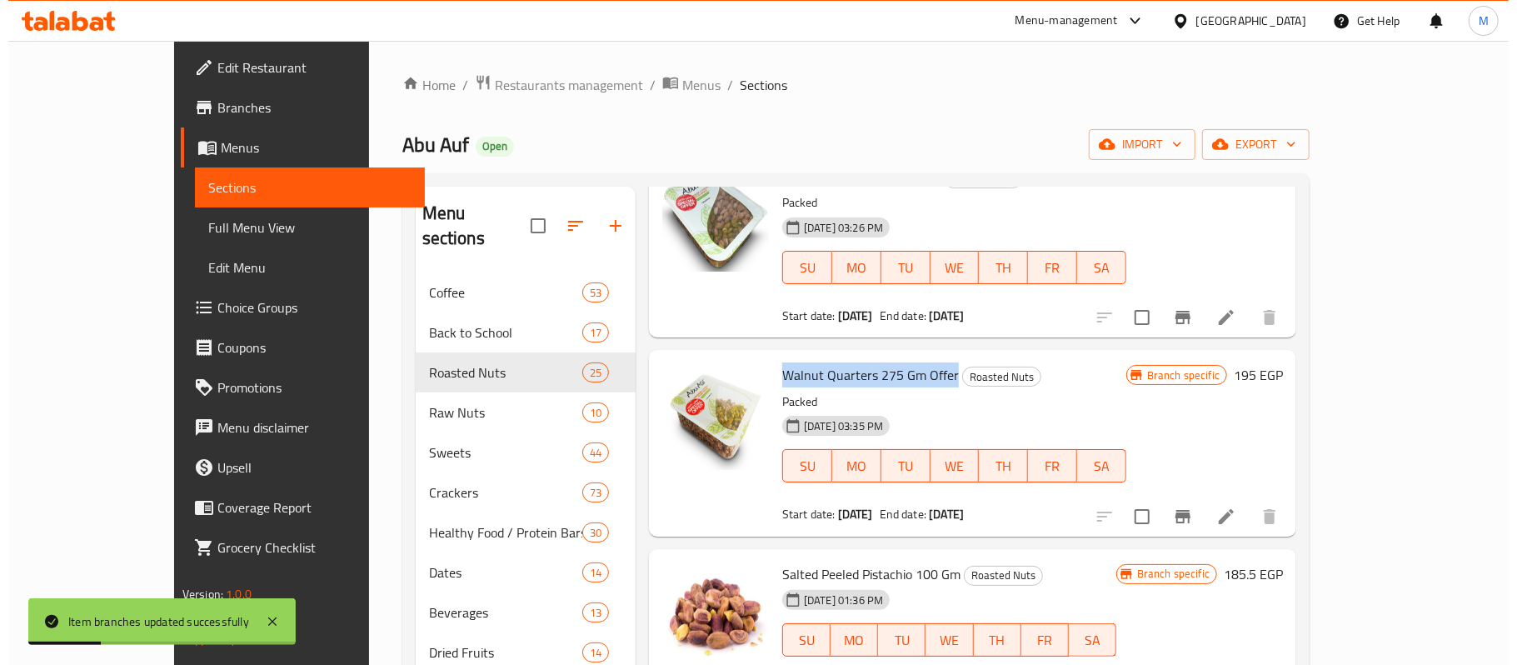
scroll to position [2777, 0]
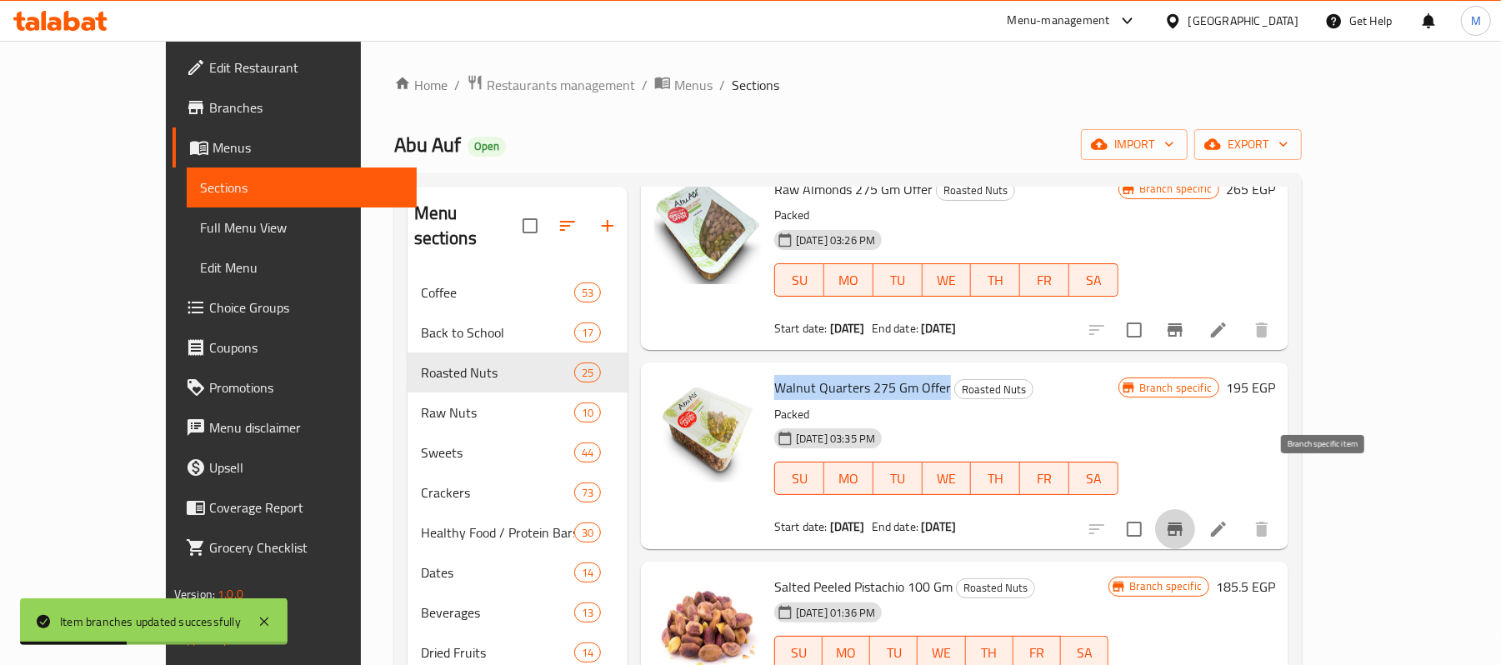
click at [1182, 522] on icon "Branch-specific-item" at bounding box center [1174, 528] width 15 height 13
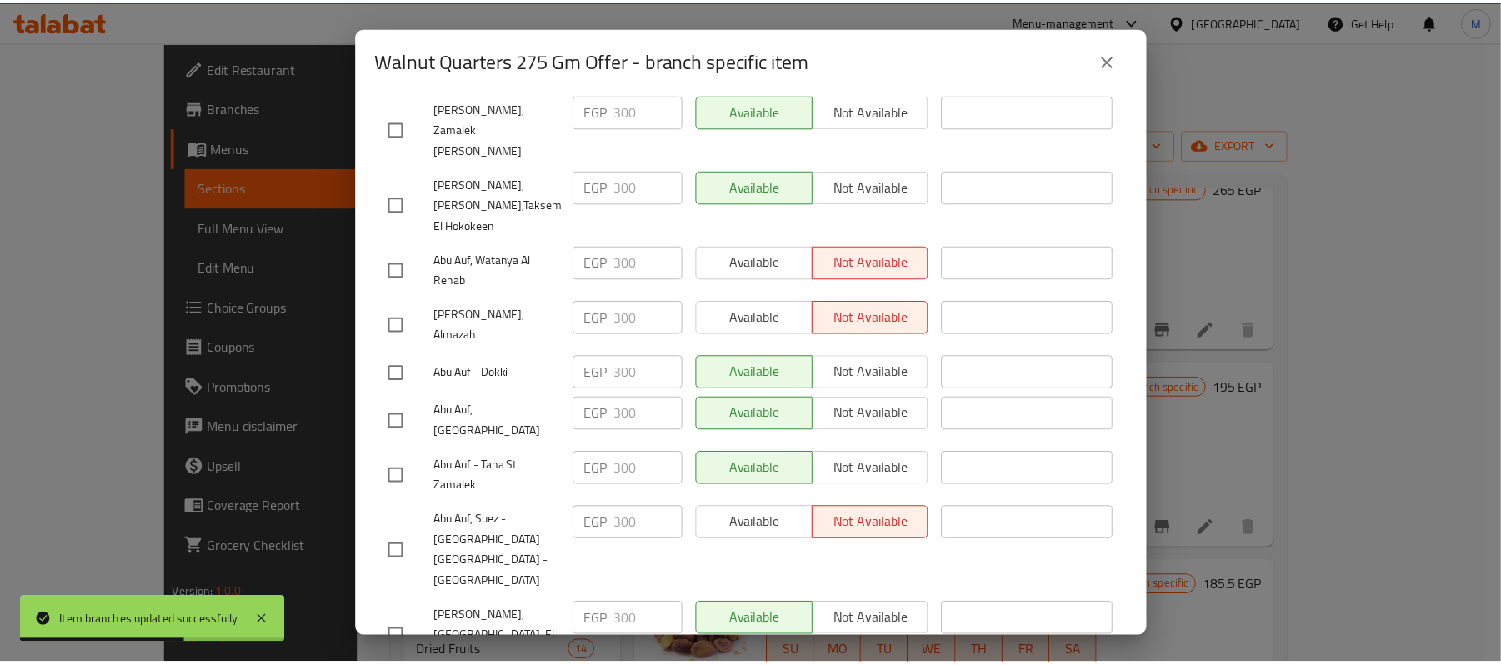
scroll to position [3024, 0]
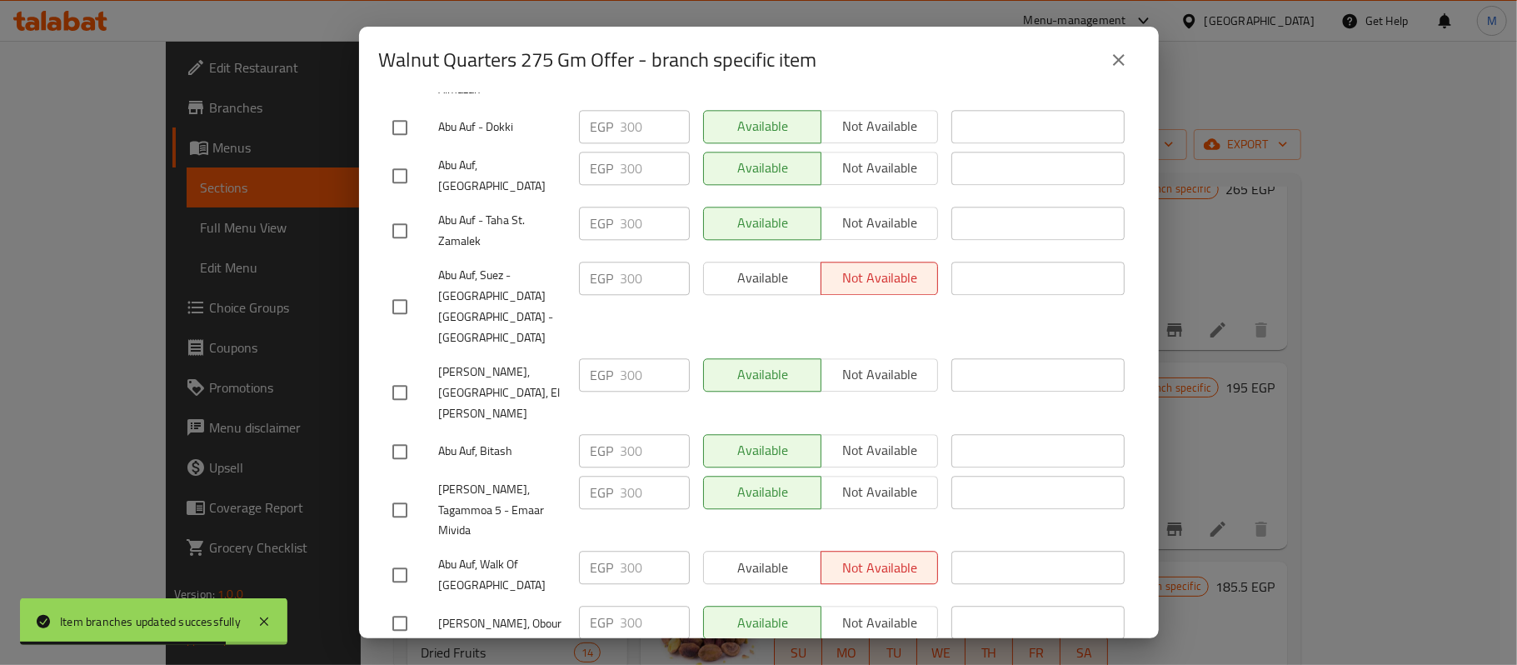
checkbox input "true"
